Goal: Task Accomplishment & Management: Use online tool/utility

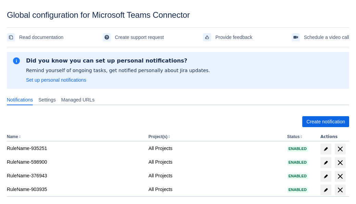
click at [326, 122] on span "Create notification" at bounding box center [325, 121] width 39 height 11
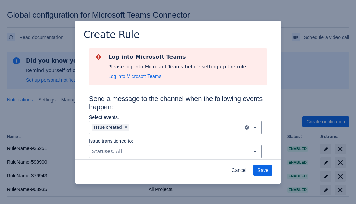
type input "RuleName-846194New Rule (5)"
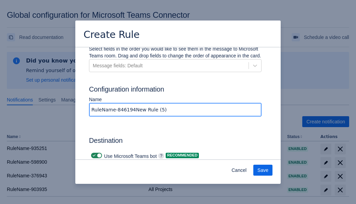
click at [127, 182] on span "Authenticate in Microsoft Teams" at bounding box center [127, 187] width 68 height 11
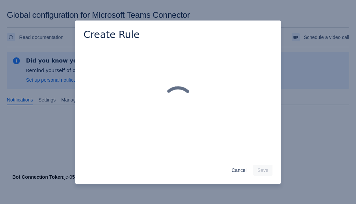
scroll to position [0, 0]
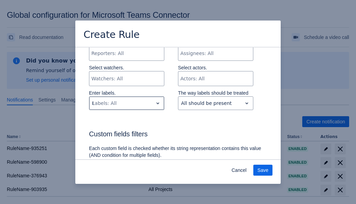
type input "846194_label"
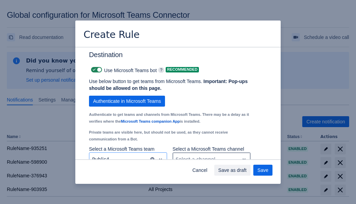
click at [211, 155] on div "Scrollable content" at bounding box center [206, 159] width 61 height 8
click at [263, 171] on span "Save" at bounding box center [263, 170] width 11 height 11
